Goal: Find specific page/section: Find specific page/section

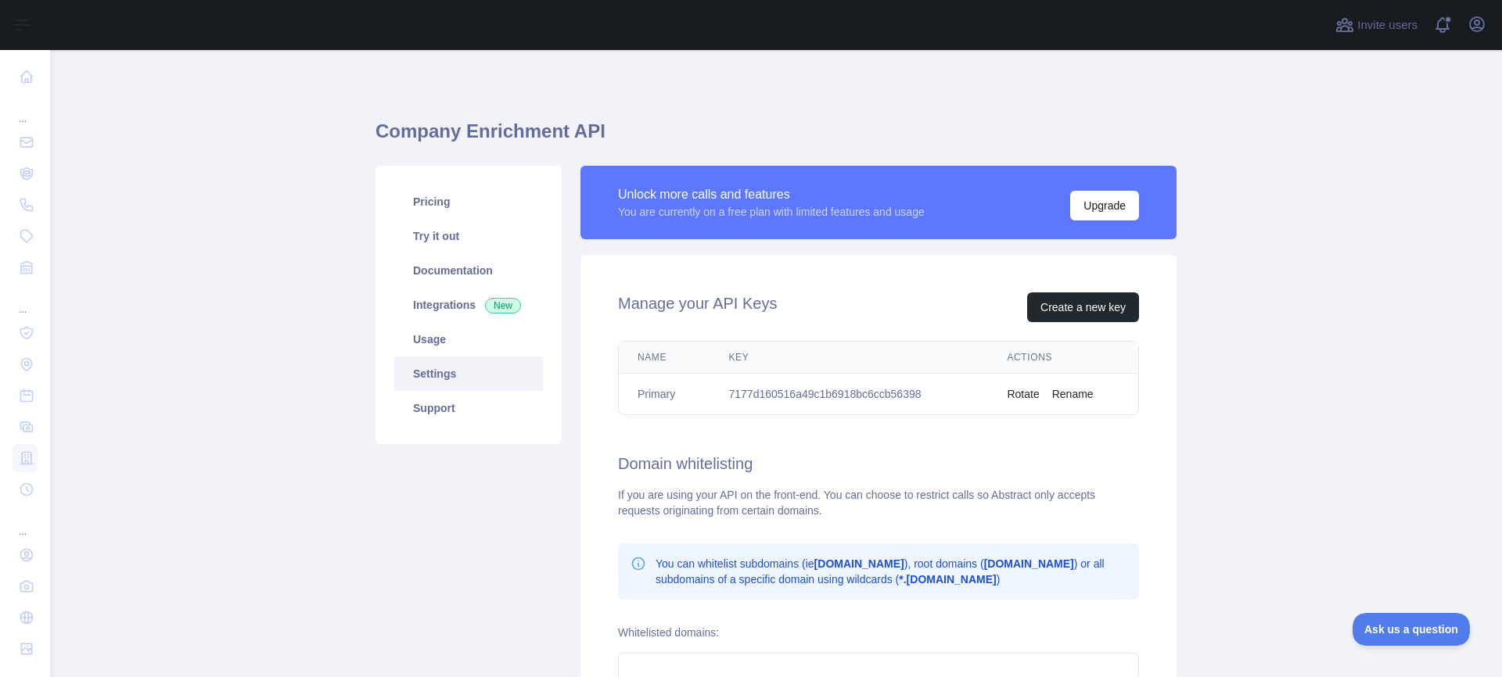
click at [786, 395] on td "7177d160516a49c1b6918bc6ccb56398" at bounding box center [849, 394] width 278 height 41
click at [790, 405] on td "7177d160516a49c1b6918bc6ccb56398" at bounding box center [849, 394] width 278 height 41
click at [785, 401] on td "7177d160516a49c1b6918bc6ccb56398" at bounding box center [849, 394] width 278 height 41
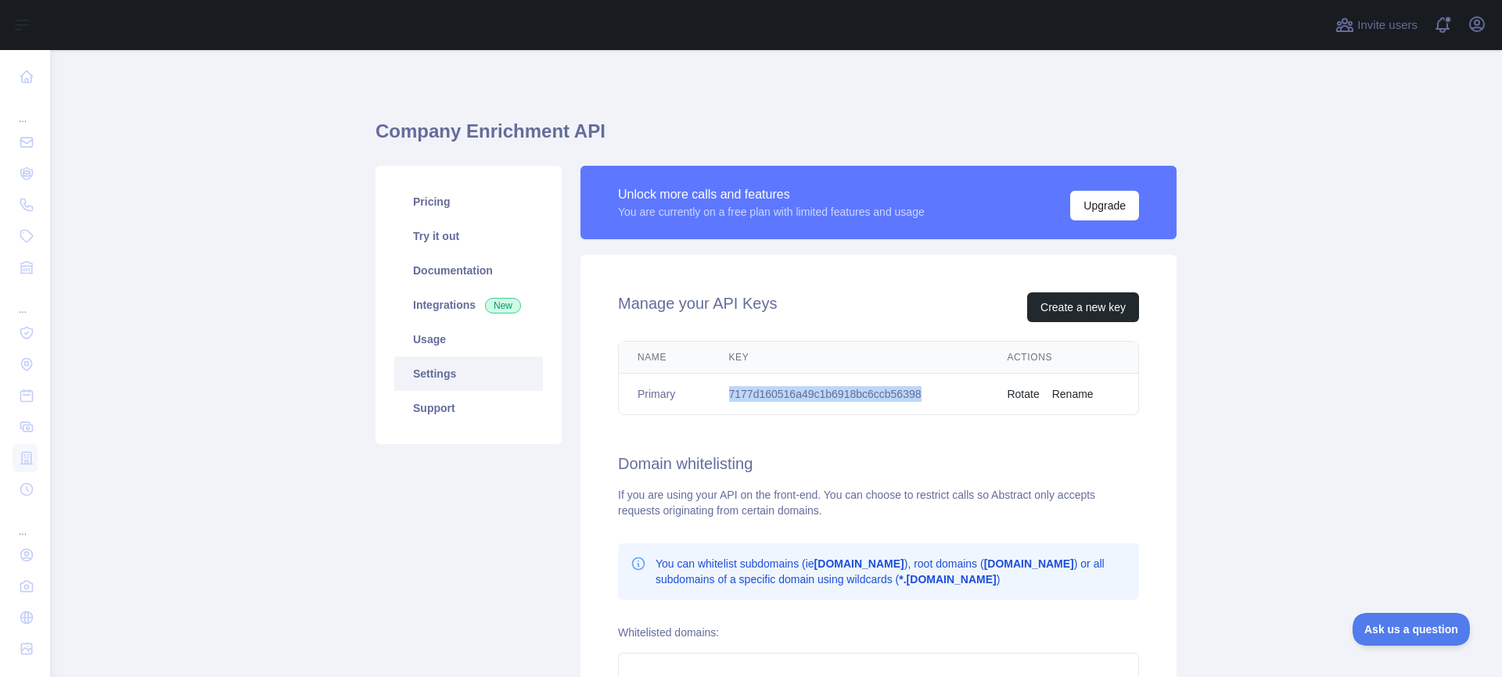
click at [773, 392] on td "7177d160516a49c1b6918bc6ccb56398" at bounding box center [849, 394] width 278 height 41
copy td "7177d160516a49c1b6918bc6ccb56398"
click at [280, 282] on main "Company Enrichment API Pricing Try it out Documentation Integrations New Usage …" at bounding box center [776, 363] width 1452 height 627
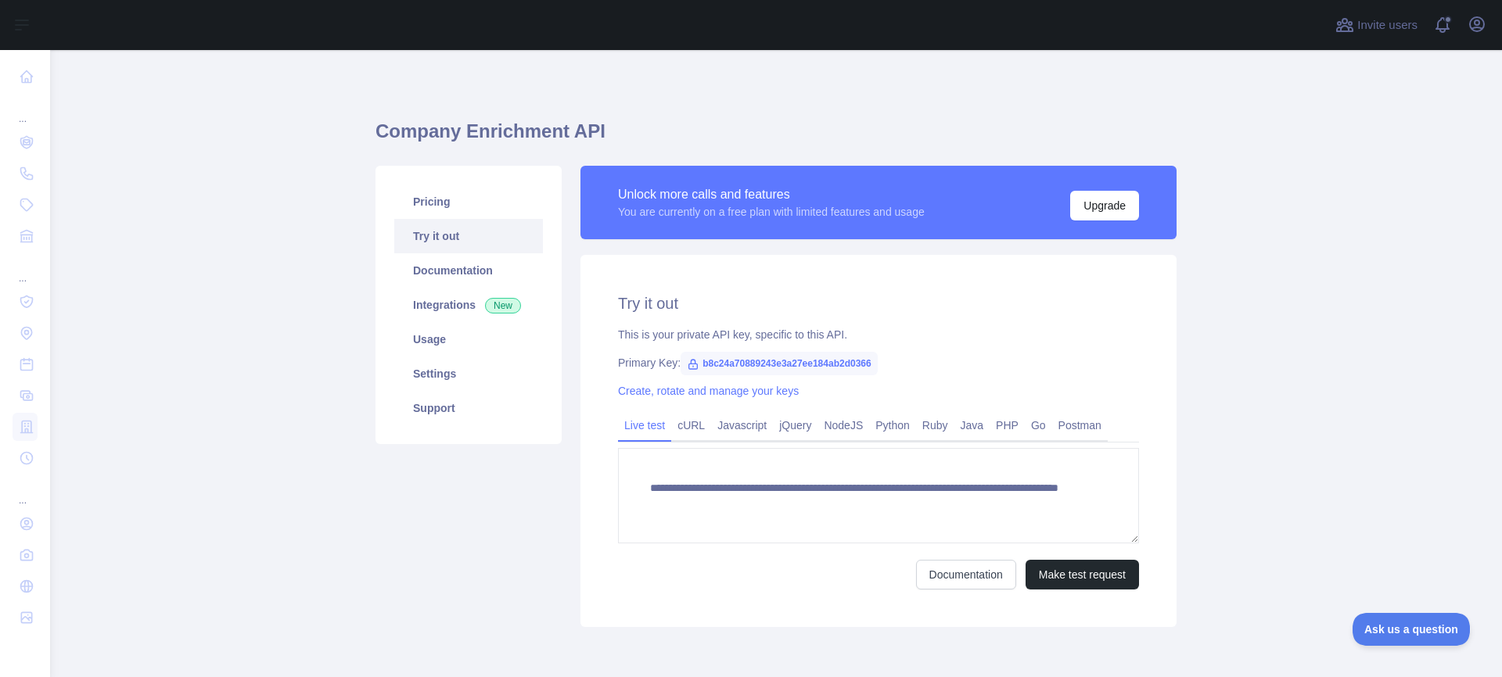
click at [807, 289] on div "**********" at bounding box center [878, 441] width 596 height 372
